Goal: Information Seeking & Learning: Understand process/instructions

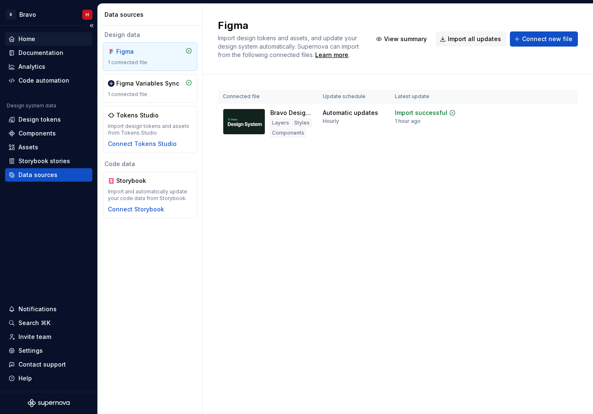
click at [21, 43] on div "Home" at bounding box center [26, 39] width 17 height 8
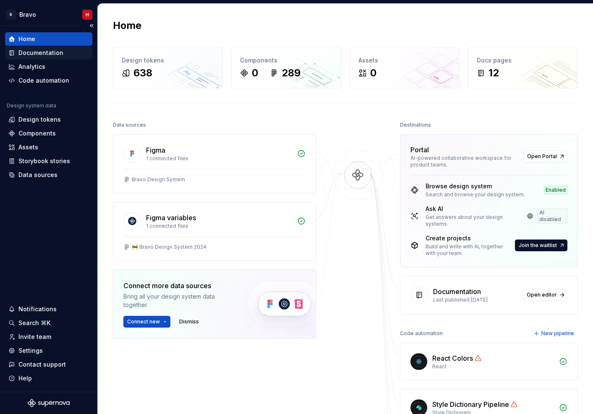
click at [44, 55] on div "Documentation" at bounding box center [40, 53] width 45 height 8
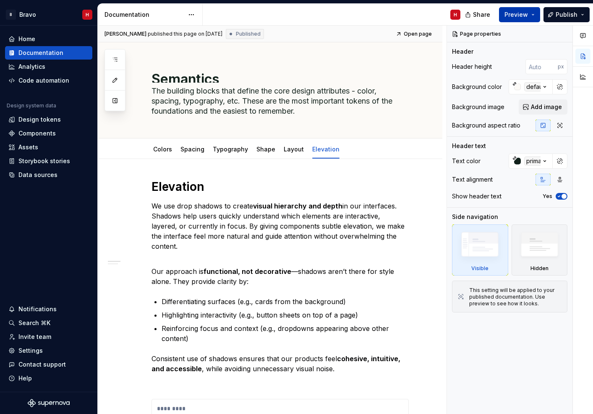
click at [507, 18] on button "Preview" at bounding box center [519, 14] width 41 height 15
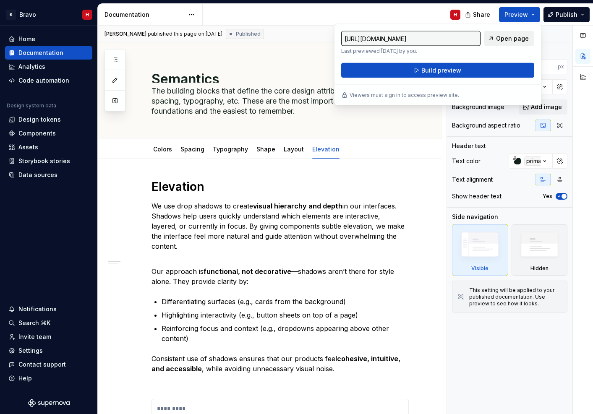
click at [501, 36] on span "Open page" at bounding box center [512, 38] width 33 height 8
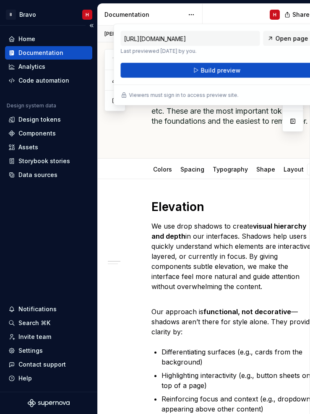
type textarea "*"
